Goal: Transaction & Acquisition: Book appointment/travel/reservation

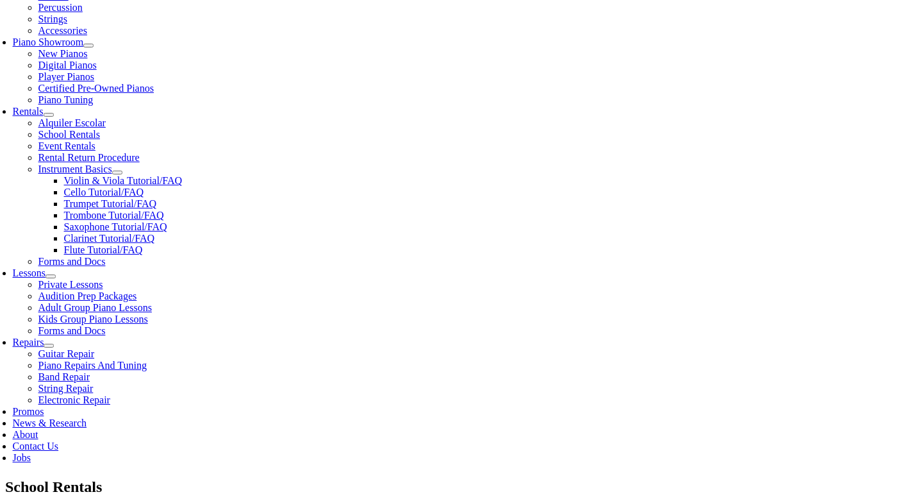
scroll to position [363, 0]
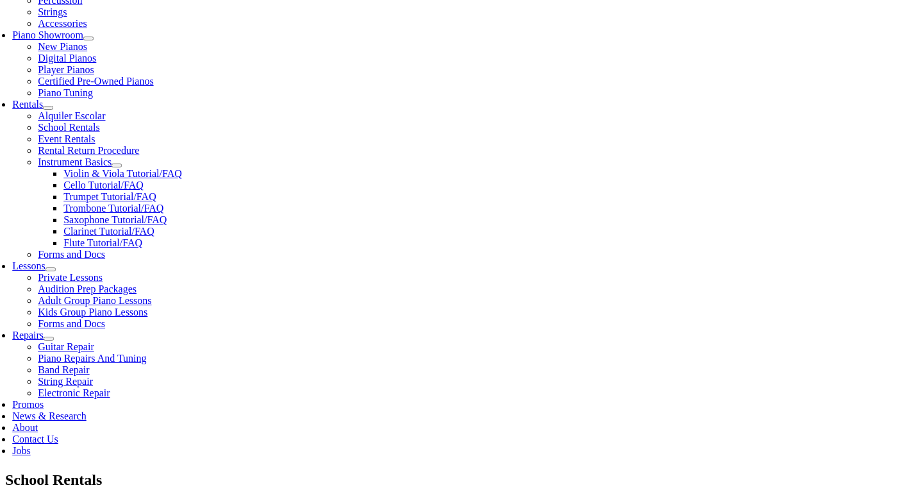
scroll to position [0, 0]
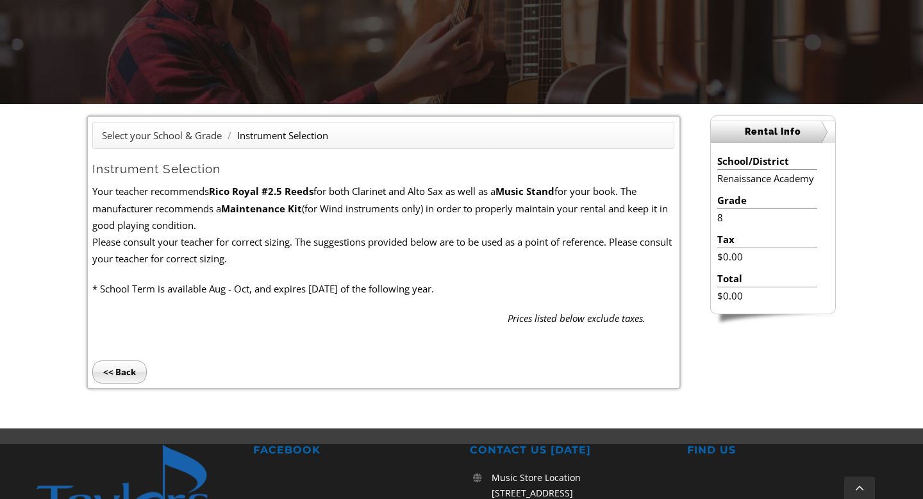
scroll to position [238, 0]
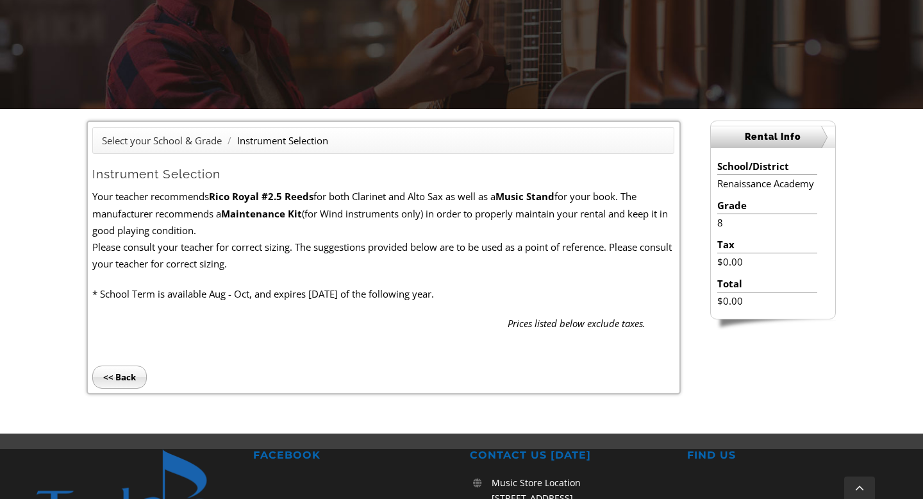
click at [125, 376] on input "<< Back" at bounding box center [119, 376] width 54 height 23
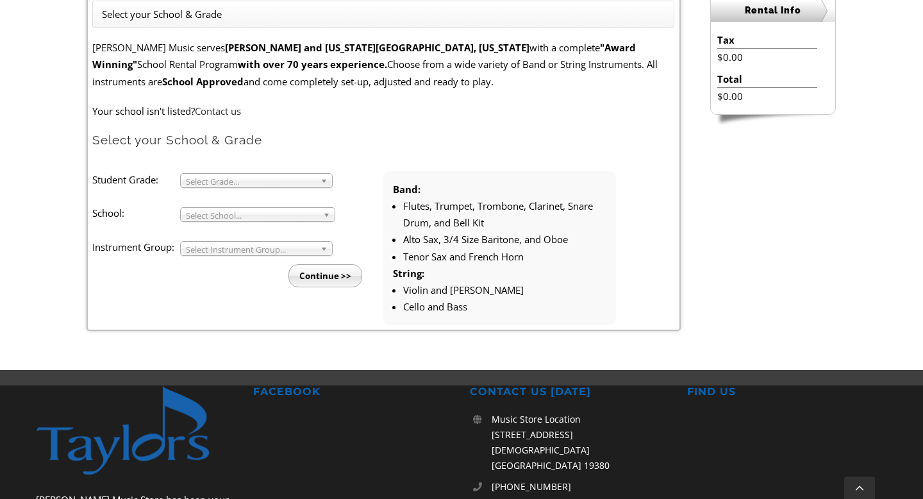
scroll to position [364, 0]
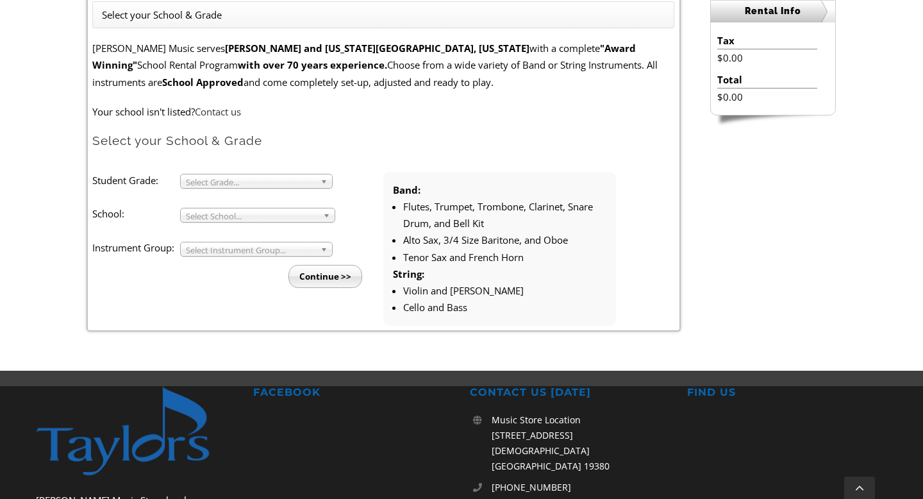
click at [494, 208] on li "Flutes, Trumpet, Trombone, Clarinet, Snare Drum, and Bell Kit" at bounding box center [504, 215] width 203 height 34
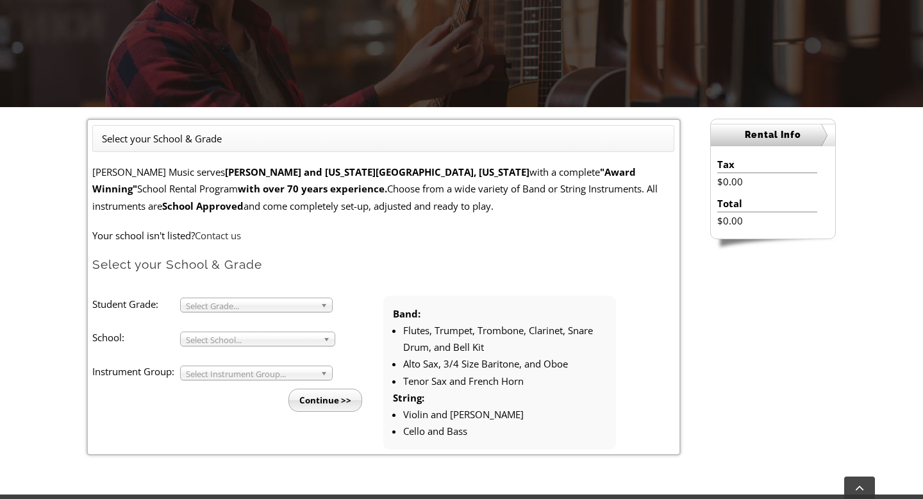
scroll to position [0, 0]
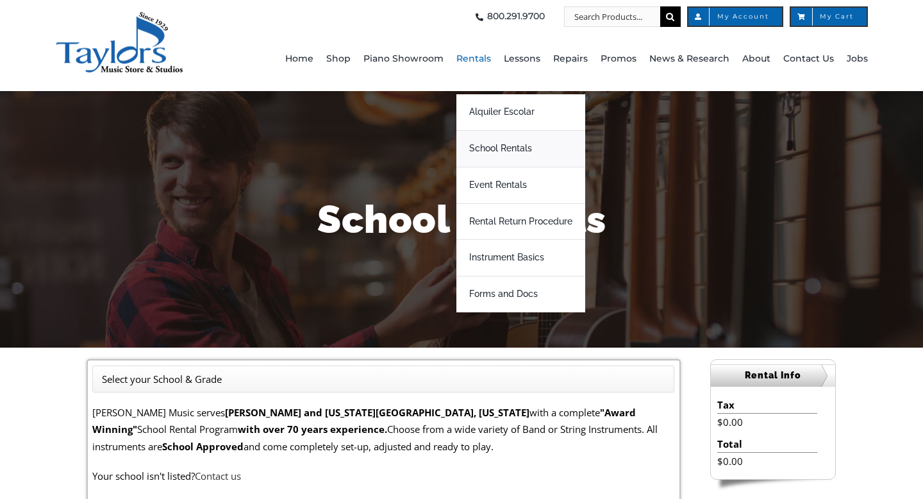
click at [508, 146] on span "School Rentals" at bounding box center [500, 148] width 63 height 21
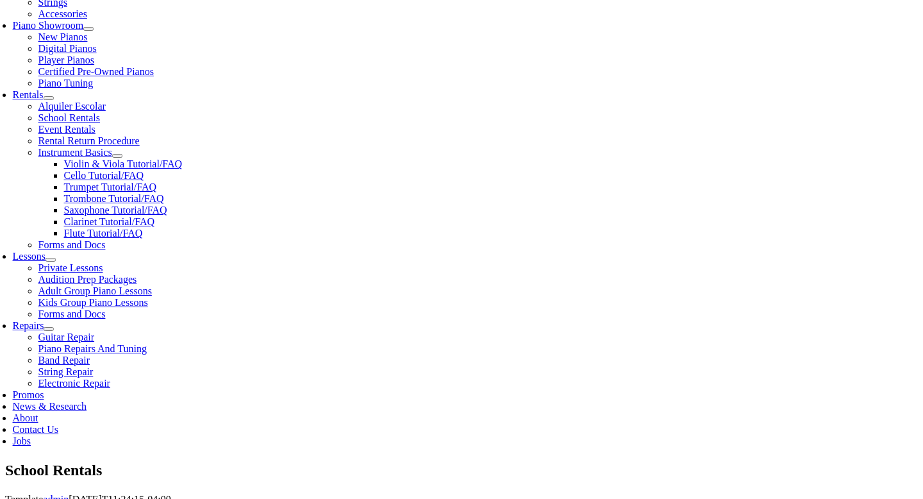
scroll to position [372, 0]
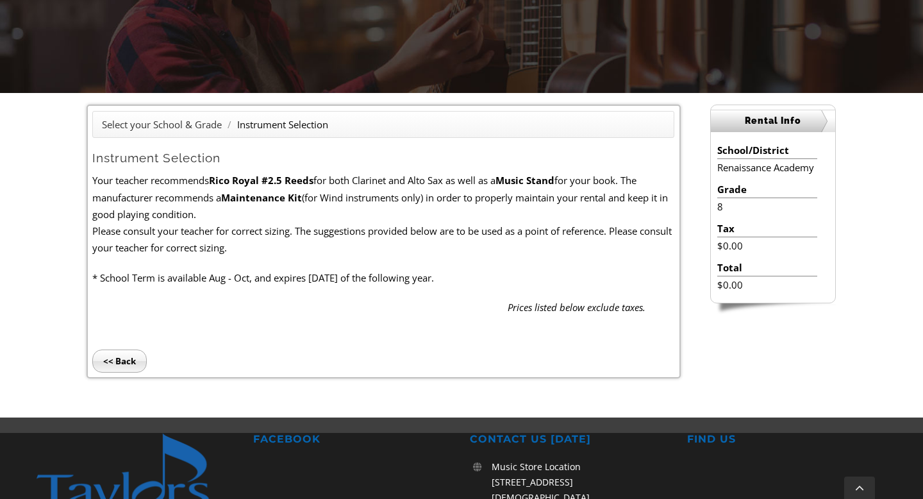
scroll to position [255, 0]
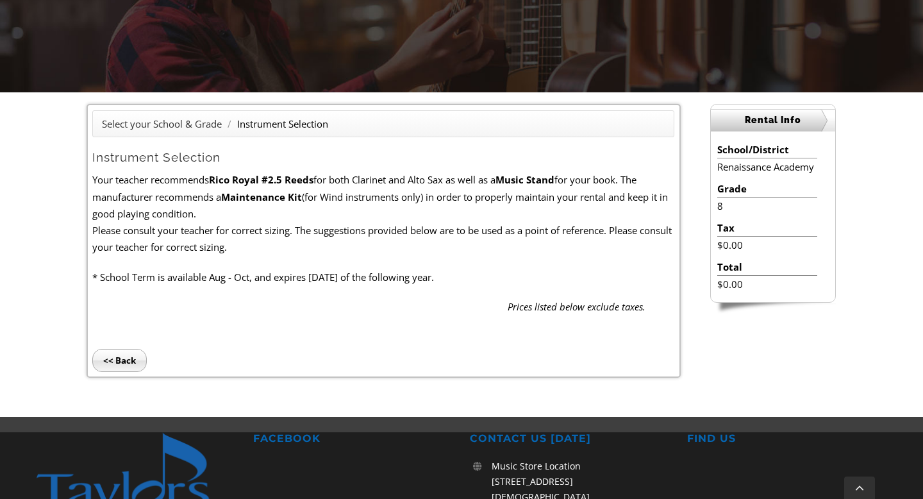
click at [154, 274] on p "* School Term is available Aug - Oct, and expires June 15 of the following year." at bounding box center [383, 277] width 582 height 17
click at [145, 278] on p "* School Term is available Aug - Oct, and expires June 15 of the following year." at bounding box center [383, 277] width 582 height 17
click at [333, 278] on p "* School Term is available Aug - Oct, and expires June 15 of the following year." at bounding box center [383, 277] width 582 height 17
click at [397, 279] on p "* School Term is available Aug - Oct, and expires June 15 of the following year." at bounding box center [383, 277] width 582 height 17
click at [552, 309] on em "Prices listed below exclude taxes." at bounding box center [577, 306] width 138 height 13
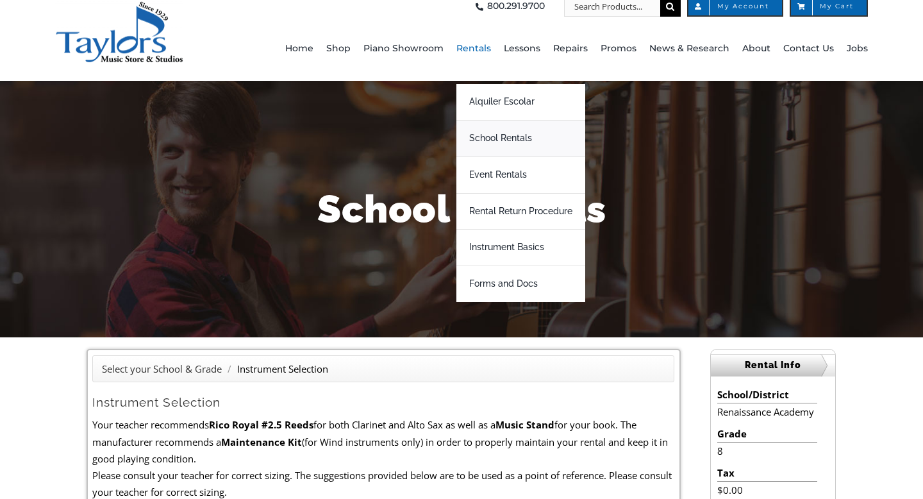
scroll to position [10, 0]
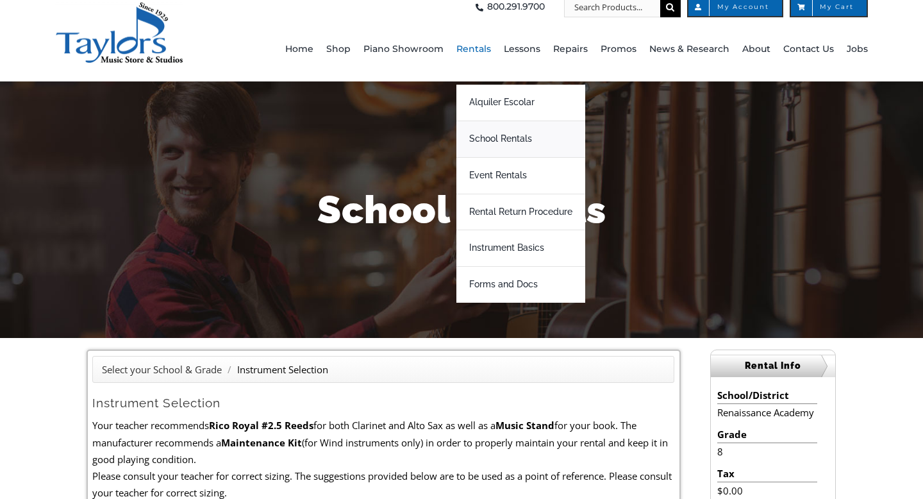
click at [501, 137] on span "School Rentals" at bounding box center [500, 139] width 63 height 21
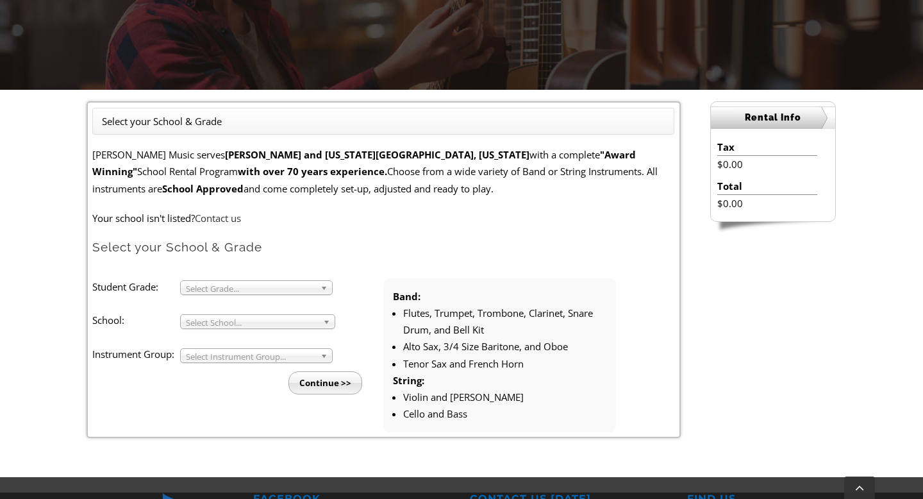
scroll to position [260, 0]
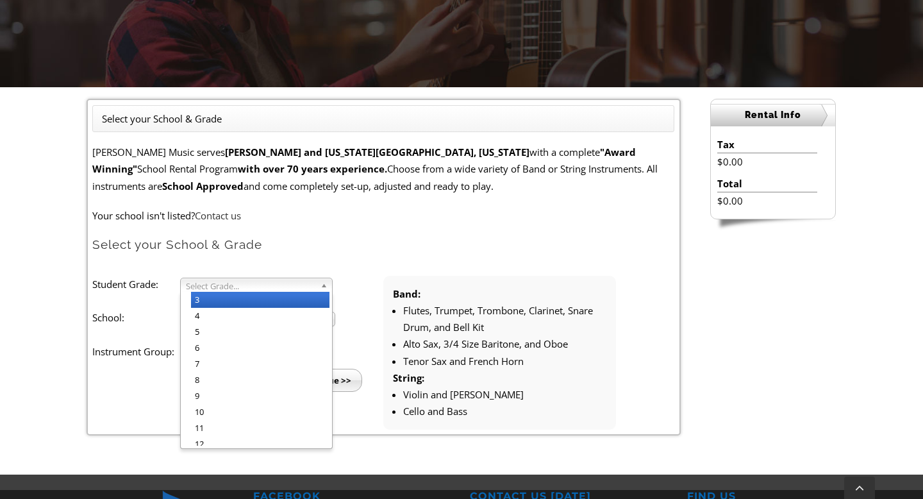
click at [238, 286] on span "Select Grade..." at bounding box center [250, 285] width 129 height 15
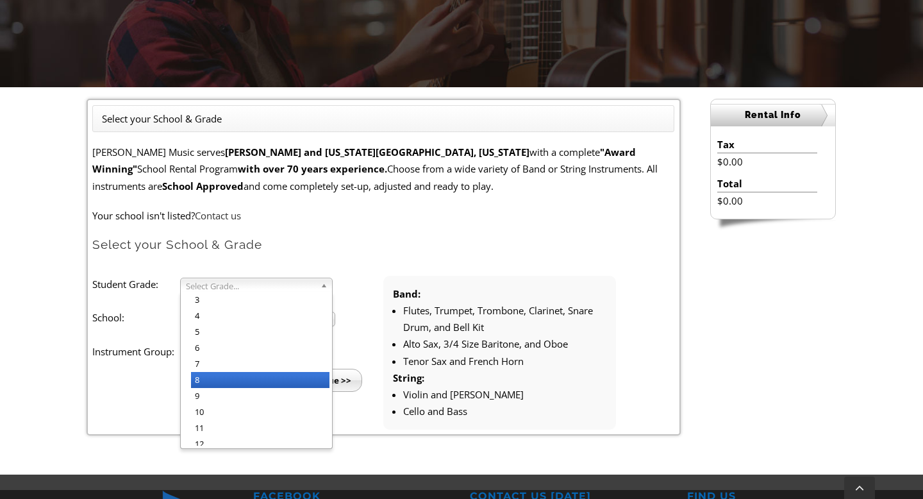
click at [213, 376] on li "8" at bounding box center [260, 380] width 138 height 16
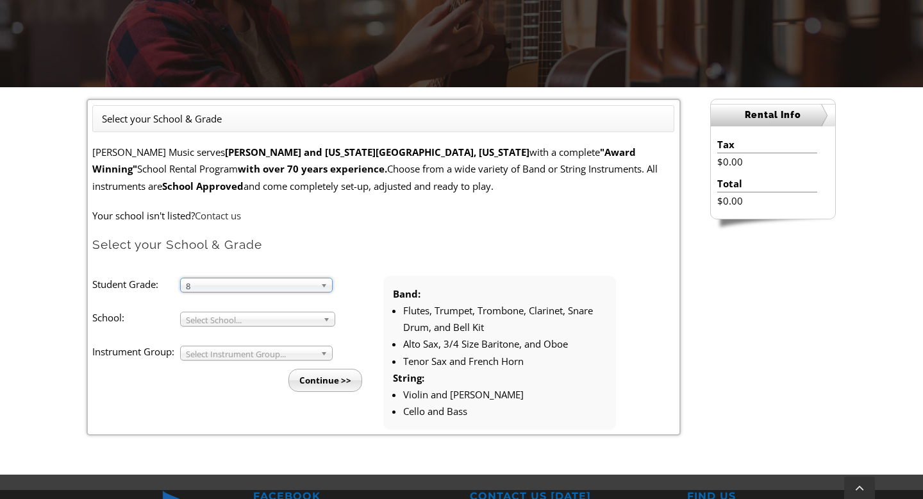
click at [212, 318] on span "Select School..." at bounding box center [252, 319] width 132 height 15
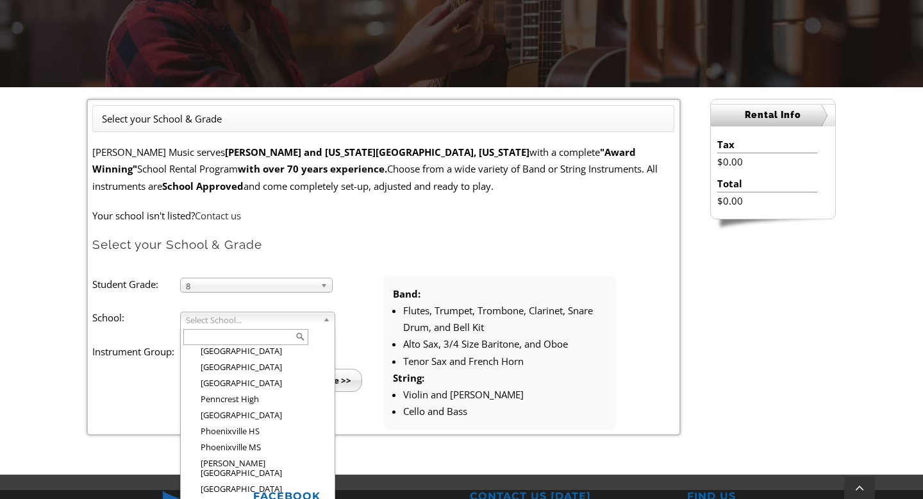
scroll to position [1620, 0]
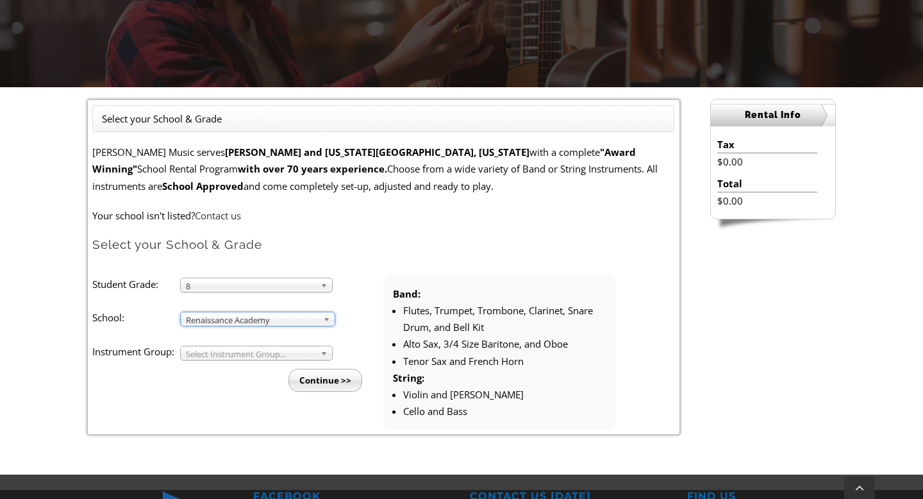
click at [233, 356] on span "Select Instrument Group..." at bounding box center [250, 353] width 129 height 15
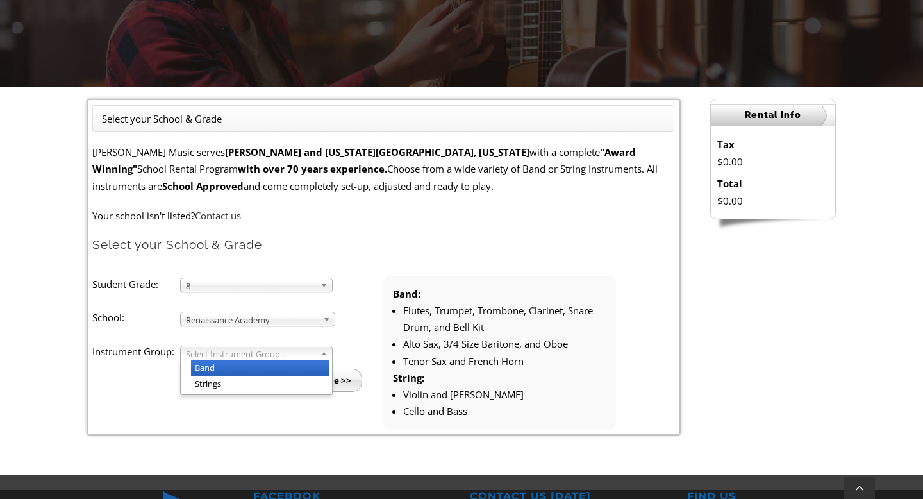
click at [232, 367] on li "Band" at bounding box center [260, 368] width 138 height 16
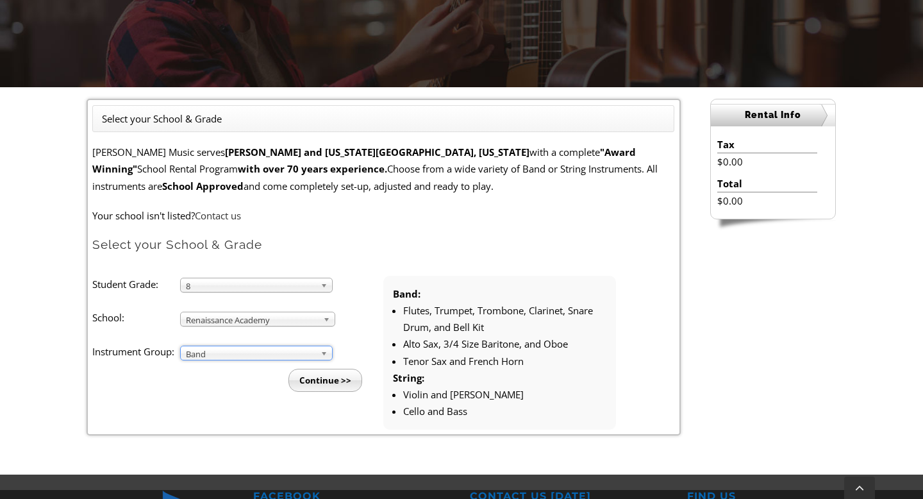
click at [313, 376] on input "Continue >>" at bounding box center [325, 380] width 74 height 23
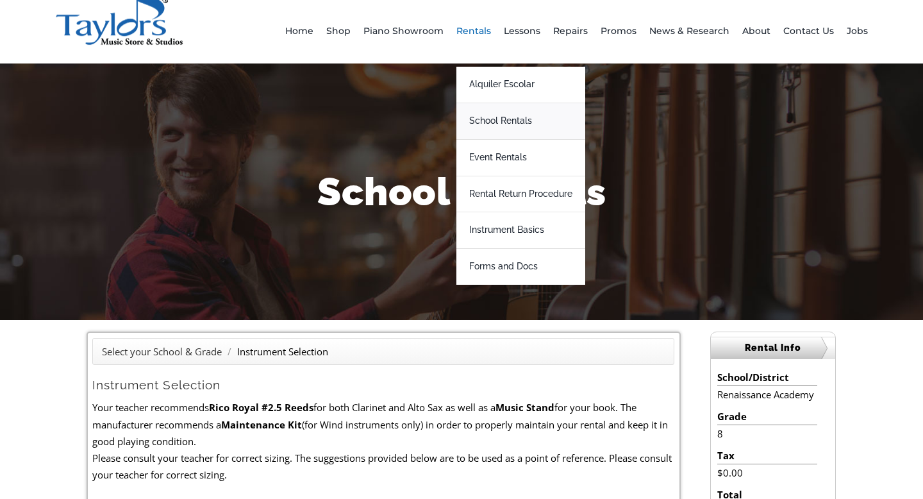
scroll to position [32, 0]
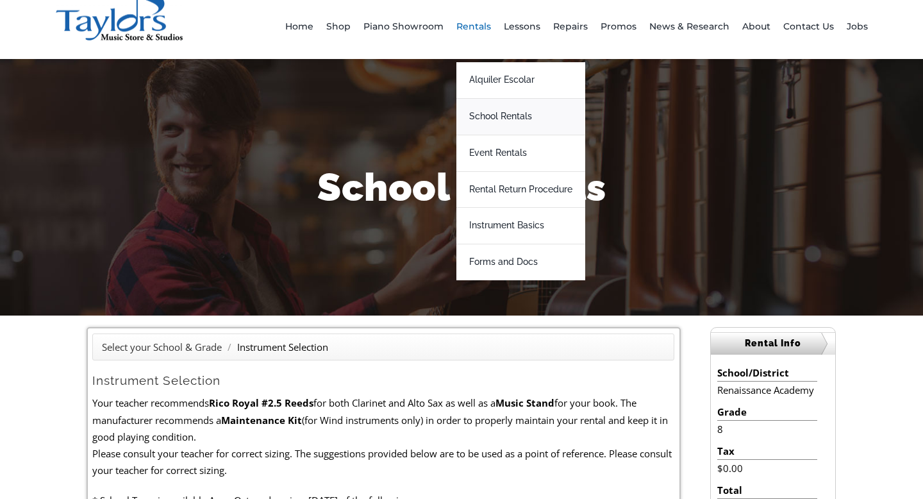
click at [499, 120] on span "School Rentals" at bounding box center [500, 116] width 63 height 21
